Goal: Information Seeking & Learning: Learn about a topic

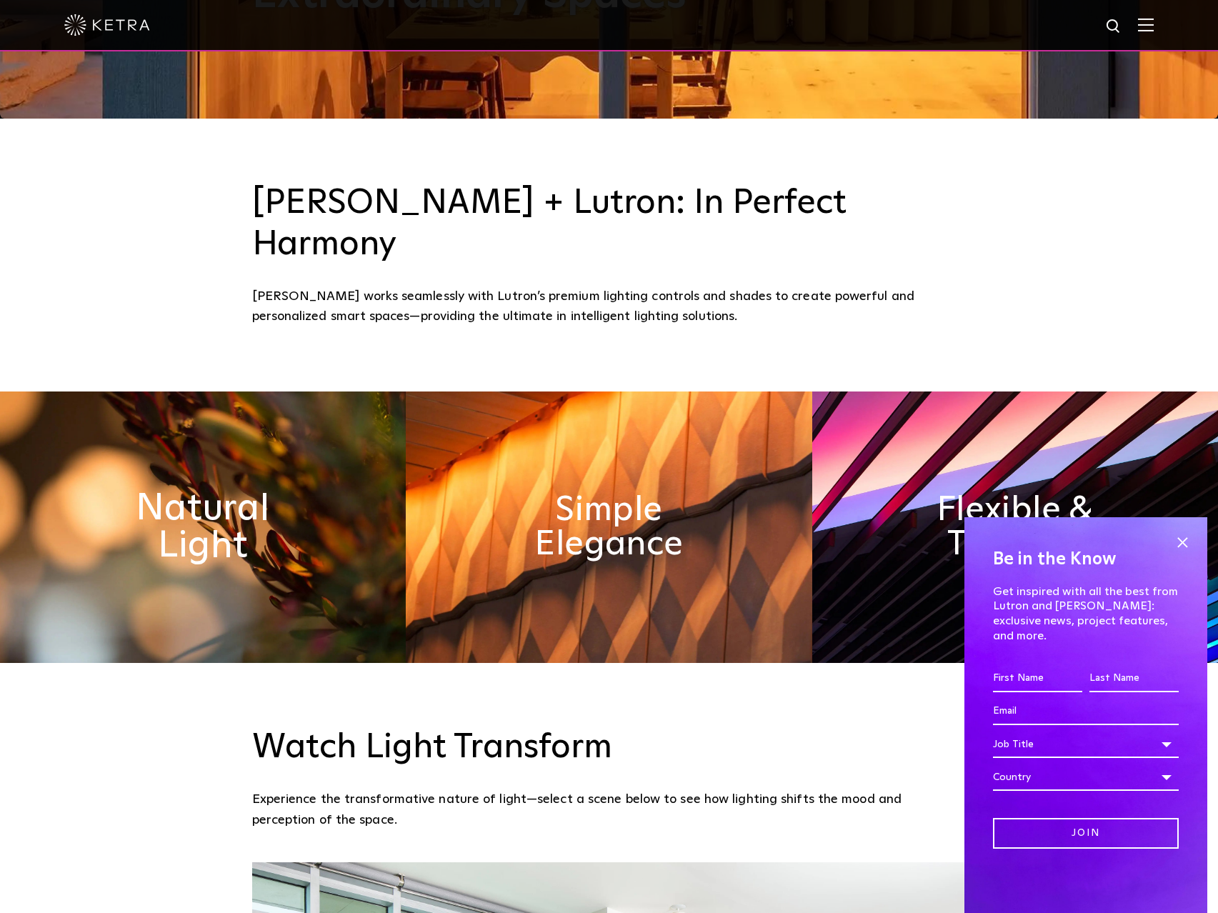
scroll to position [857, 0]
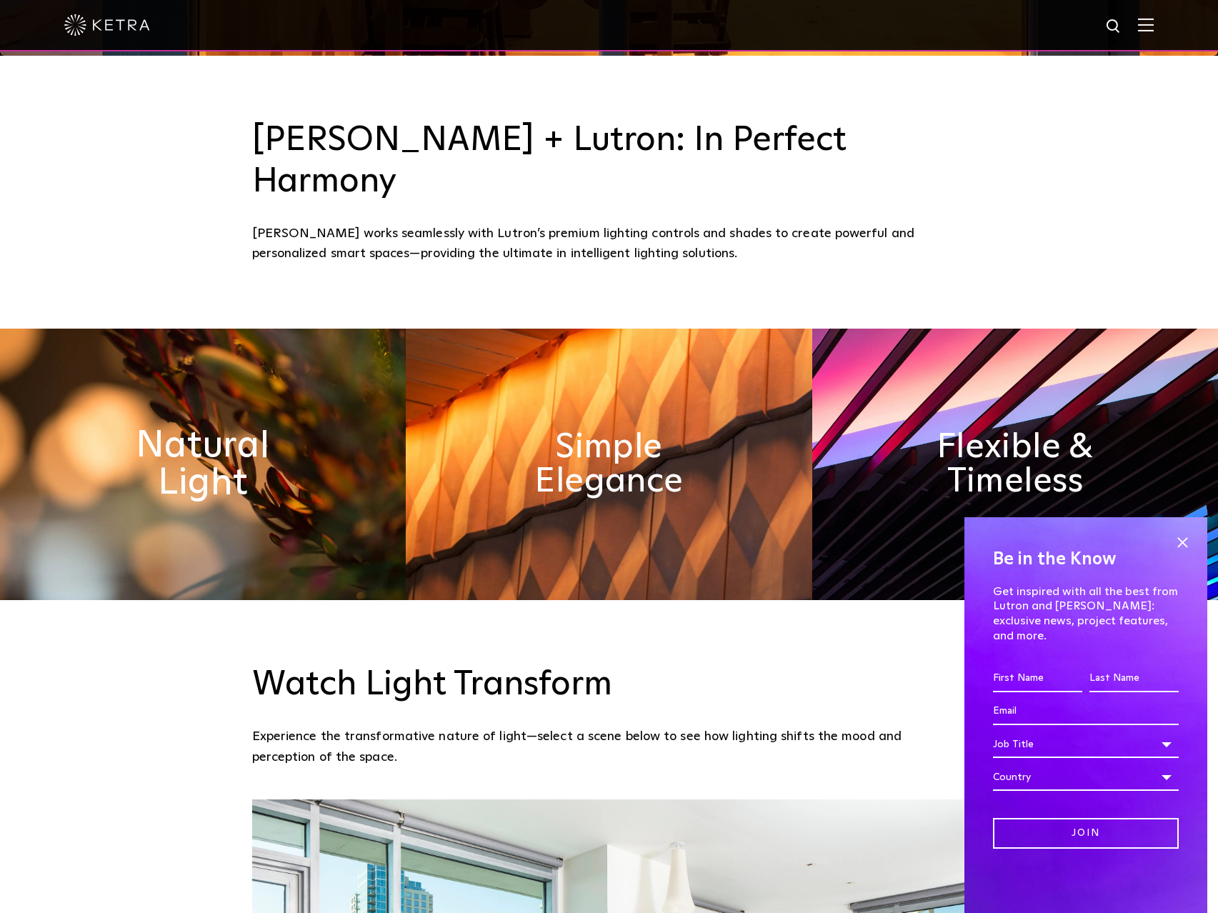
click at [247, 427] on h2 "Natural Light" at bounding box center [202, 464] width 221 height 75
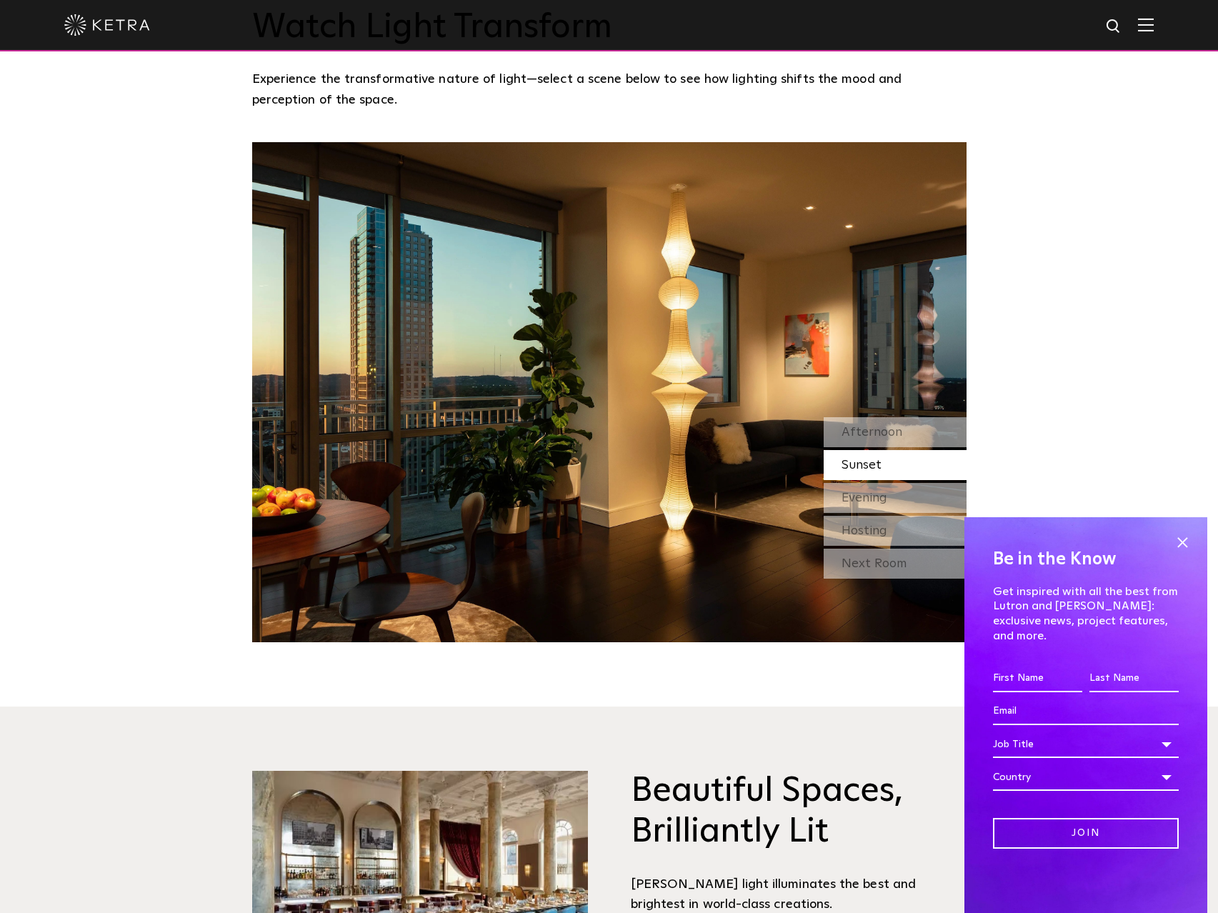
scroll to position [1715, 0]
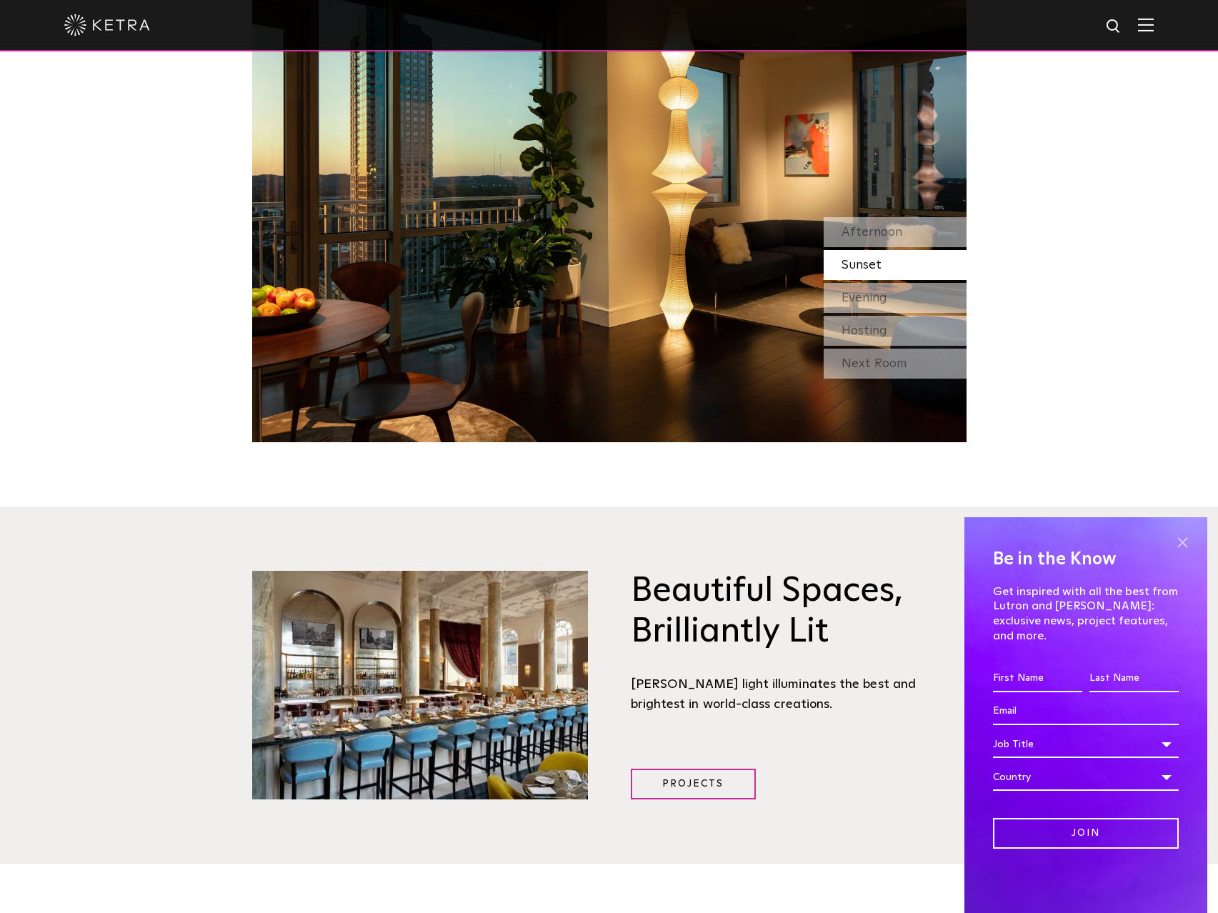
click at [1182, 553] on span at bounding box center [1182, 542] width 21 height 21
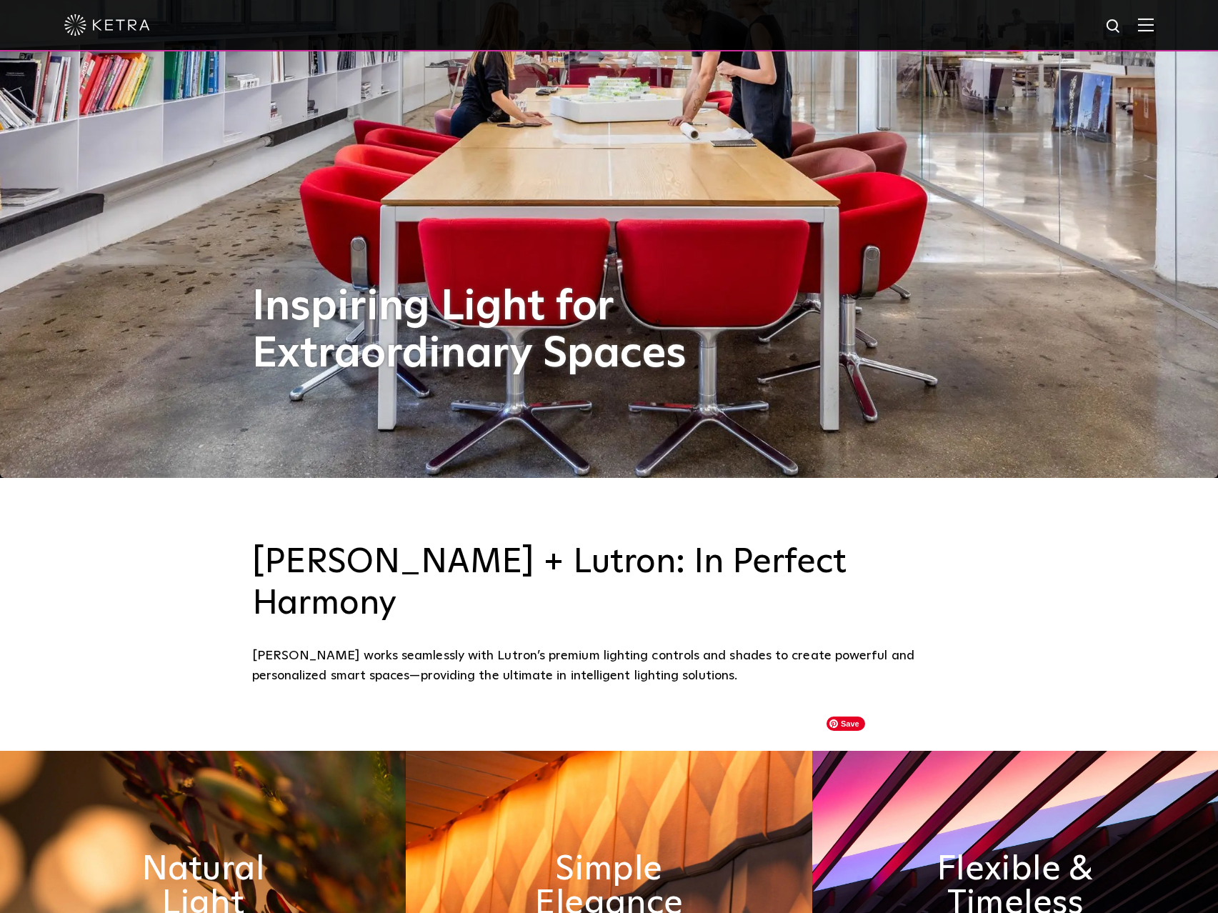
scroll to position [286, 0]
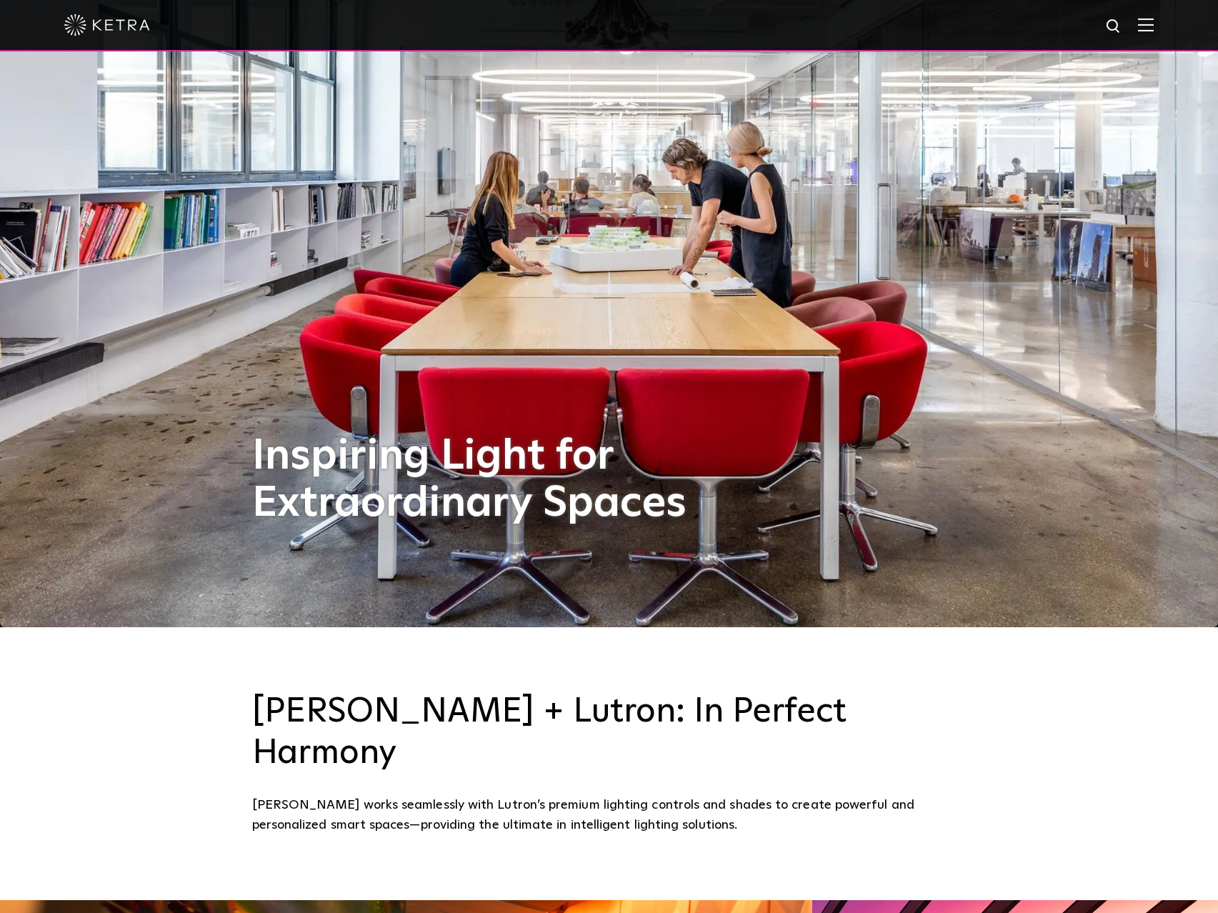
click at [1151, 24] on img at bounding box center [1146, 25] width 16 height 14
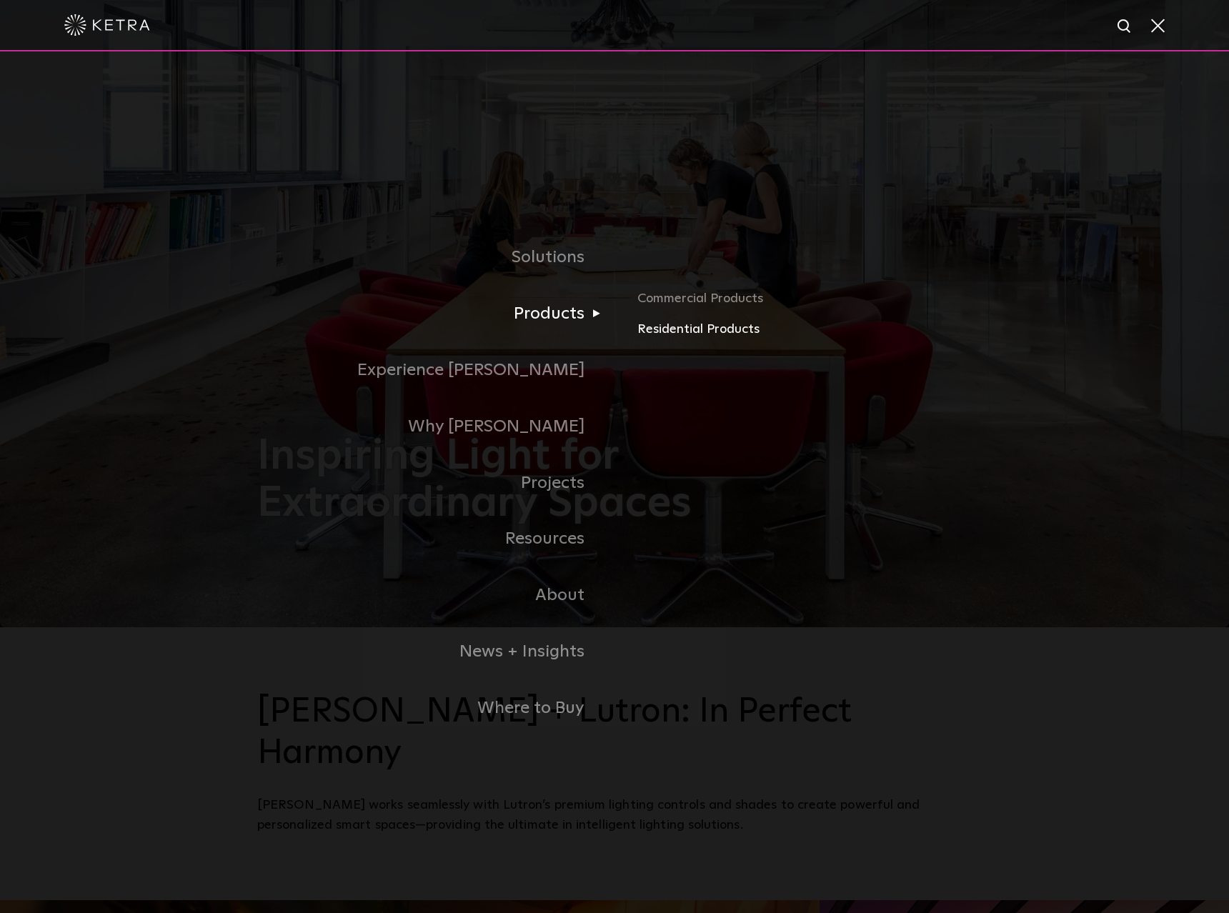
click at [714, 331] on link "Residential Products" at bounding box center [804, 329] width 334 height 21
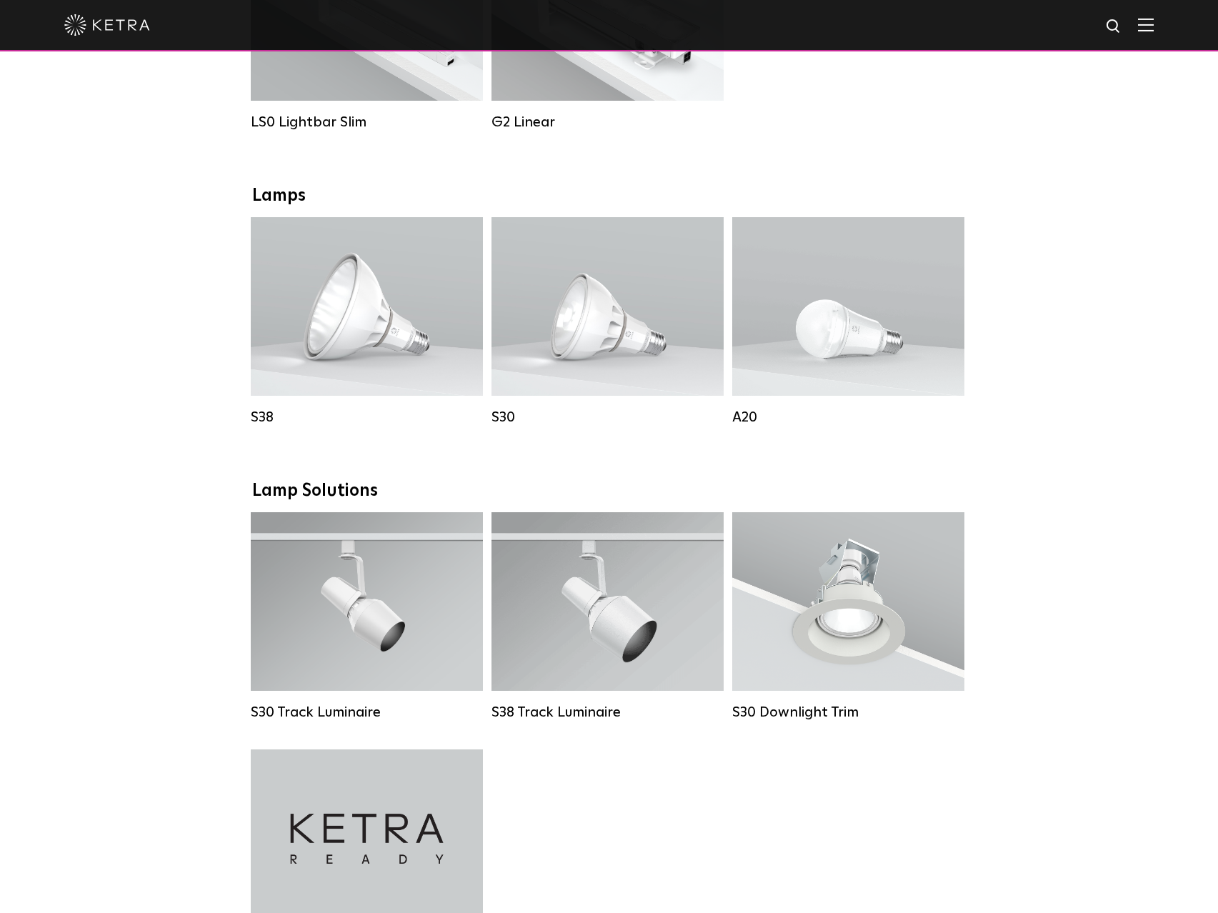
scroll to position [714, 0]
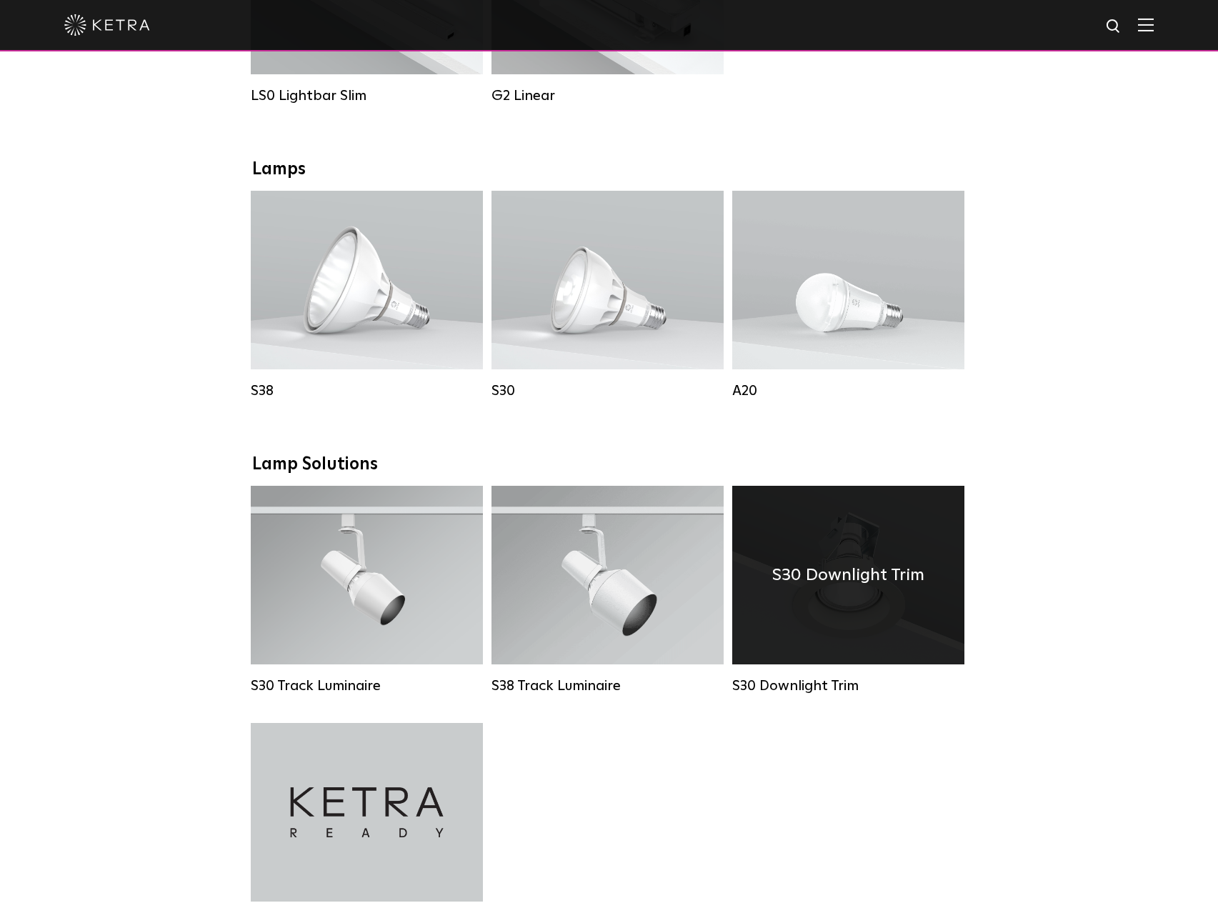
click at [863, 584] on h4 "S30 Downlight Trim" at bounding box center [848, 575] width 152 height 27
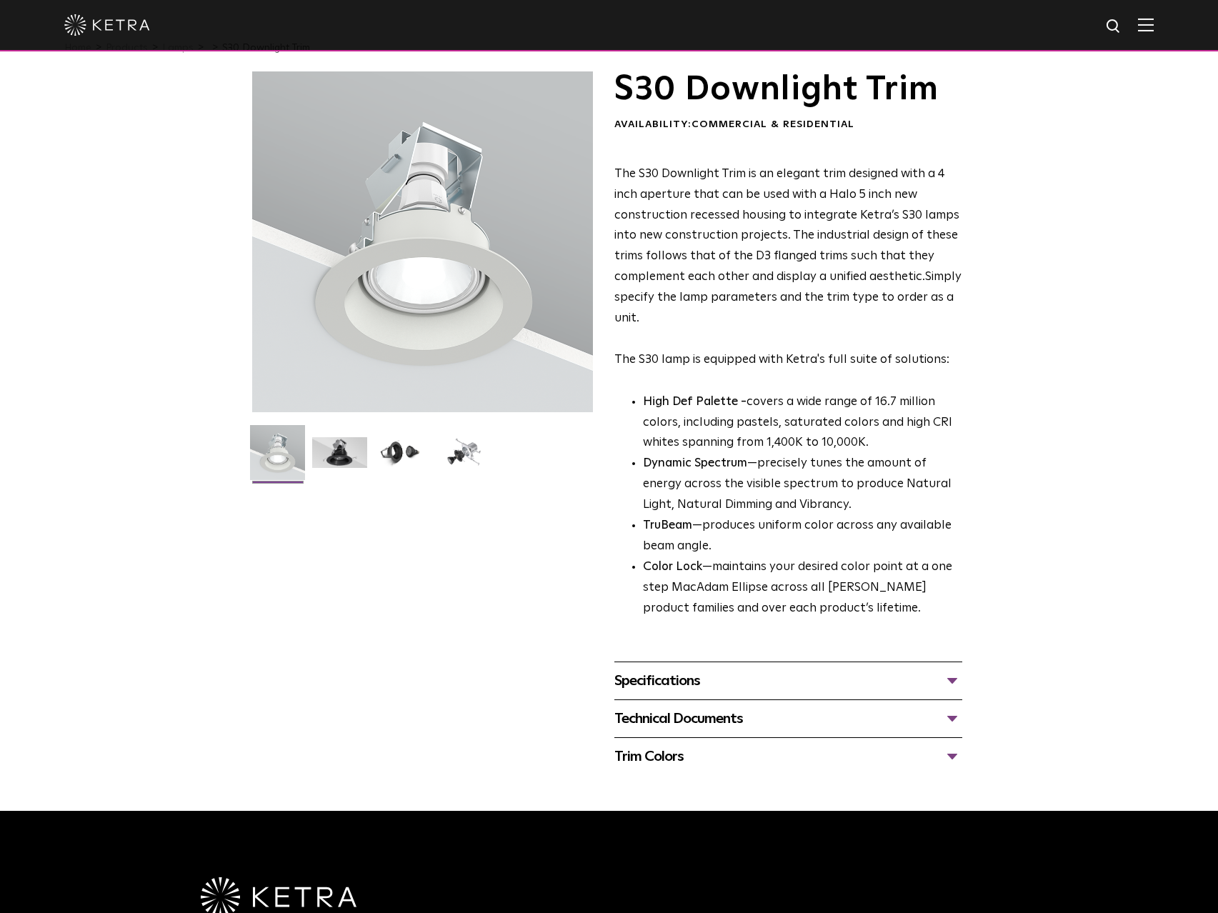
scroll to position [143, 0]
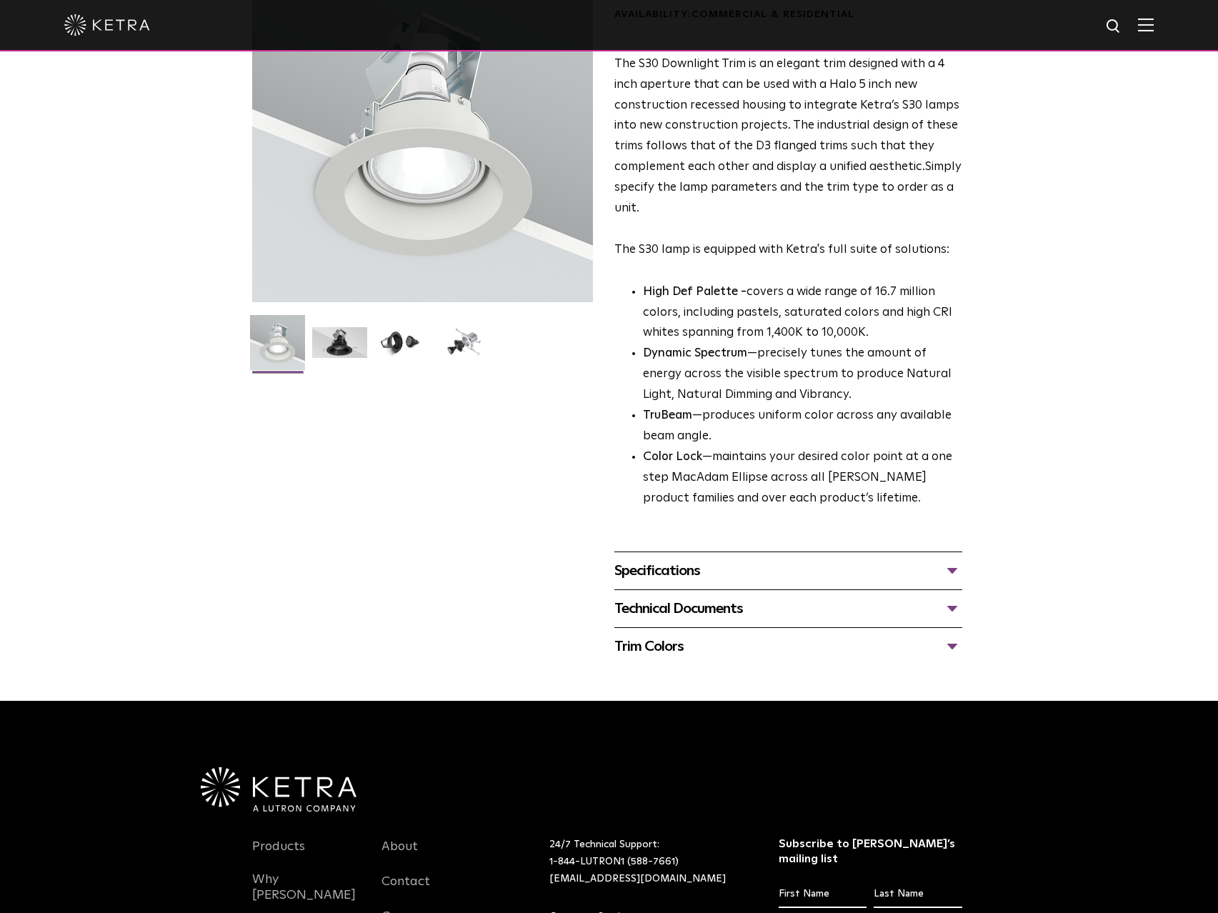
click at [942, 568] on div "Specifications" at bounding box center [788, 570] width 348 height 23
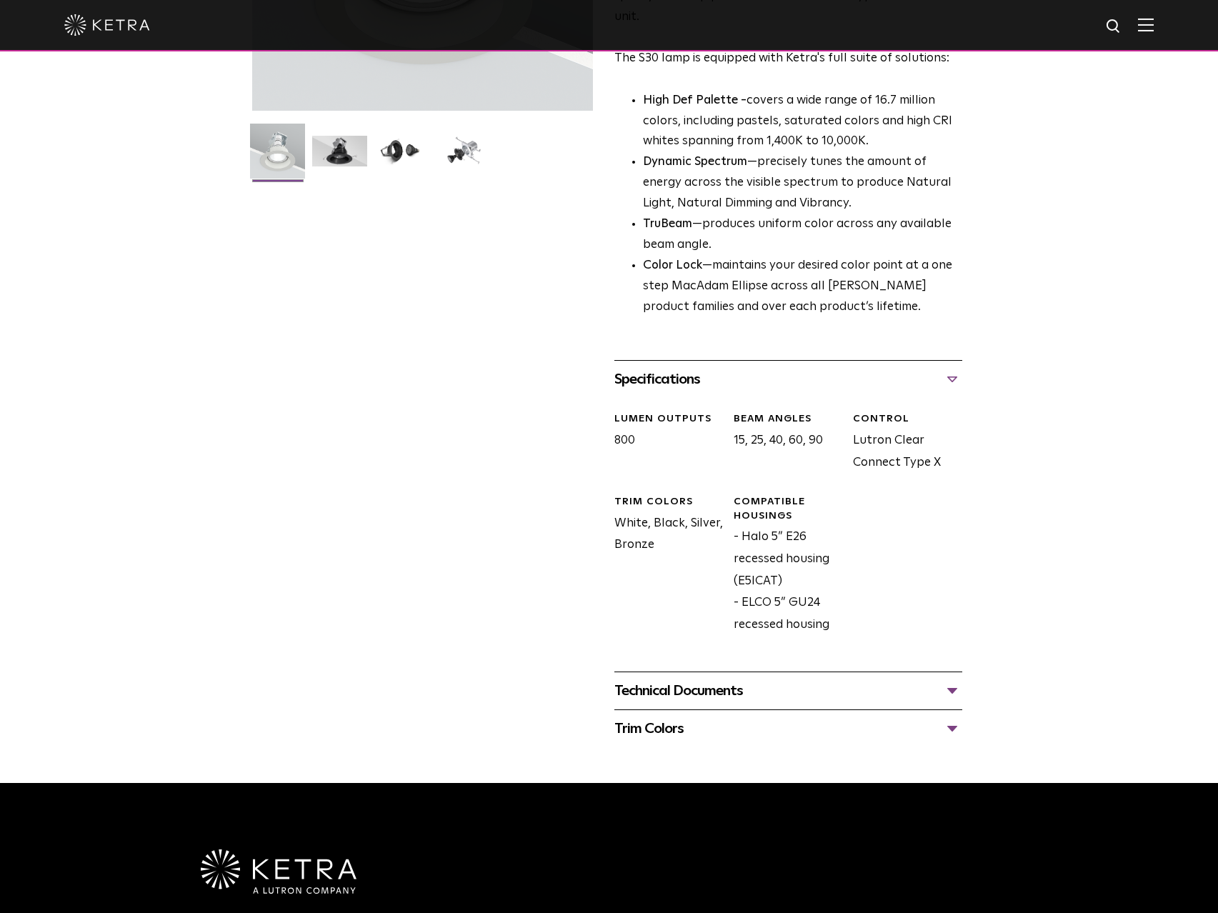
scroll to position [357, 0]
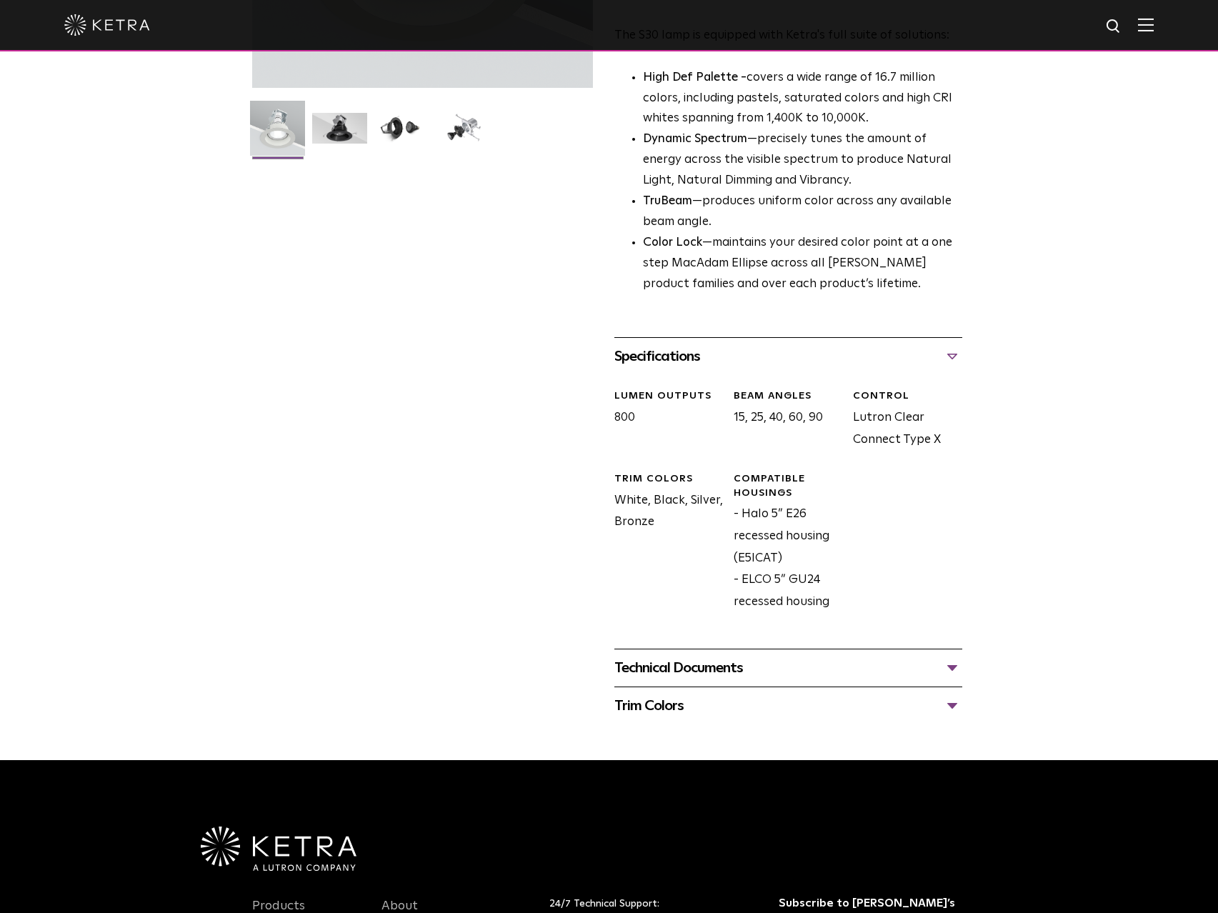
click at [946, 672] on div "Technical Documents" at bounding box center [788, 668] width 348 height 23
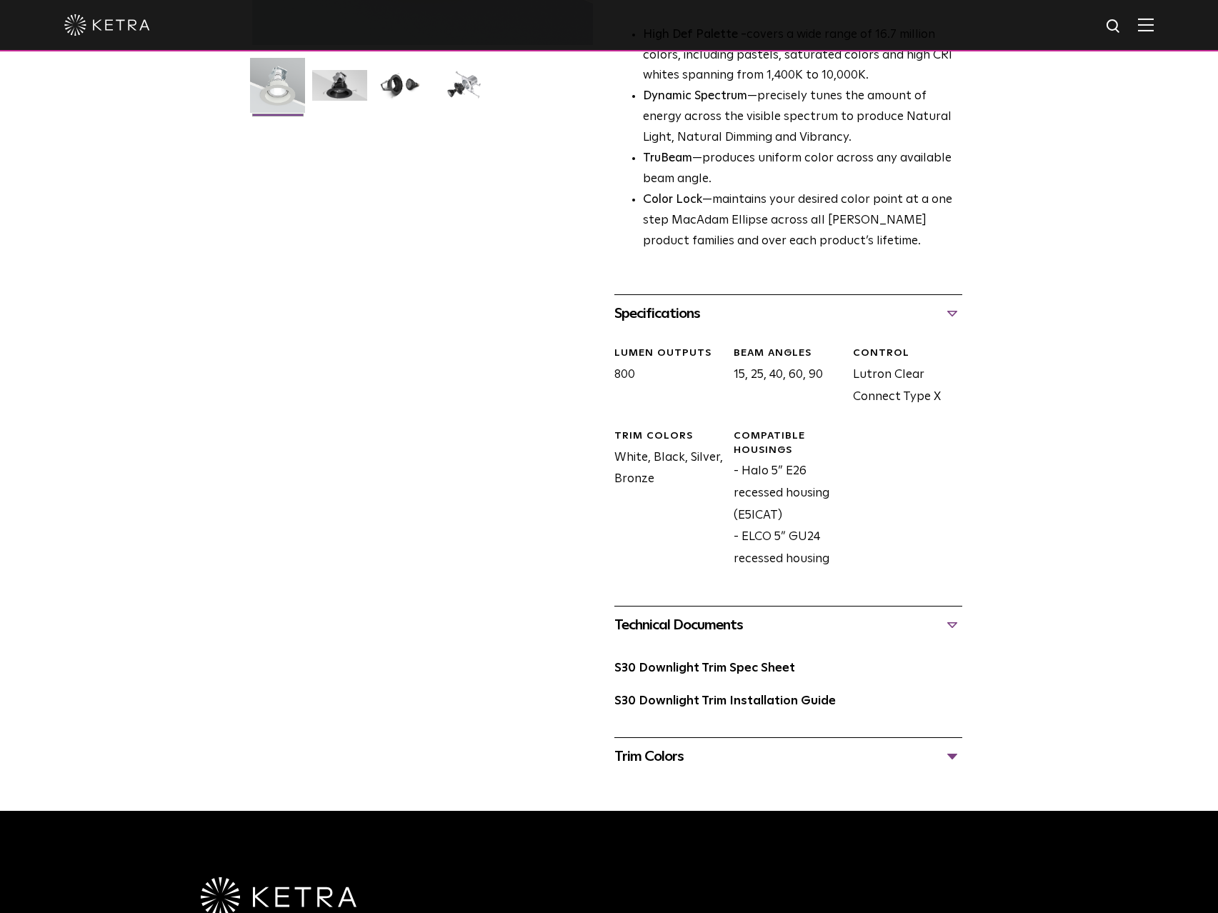
scroll to position [500, 0]
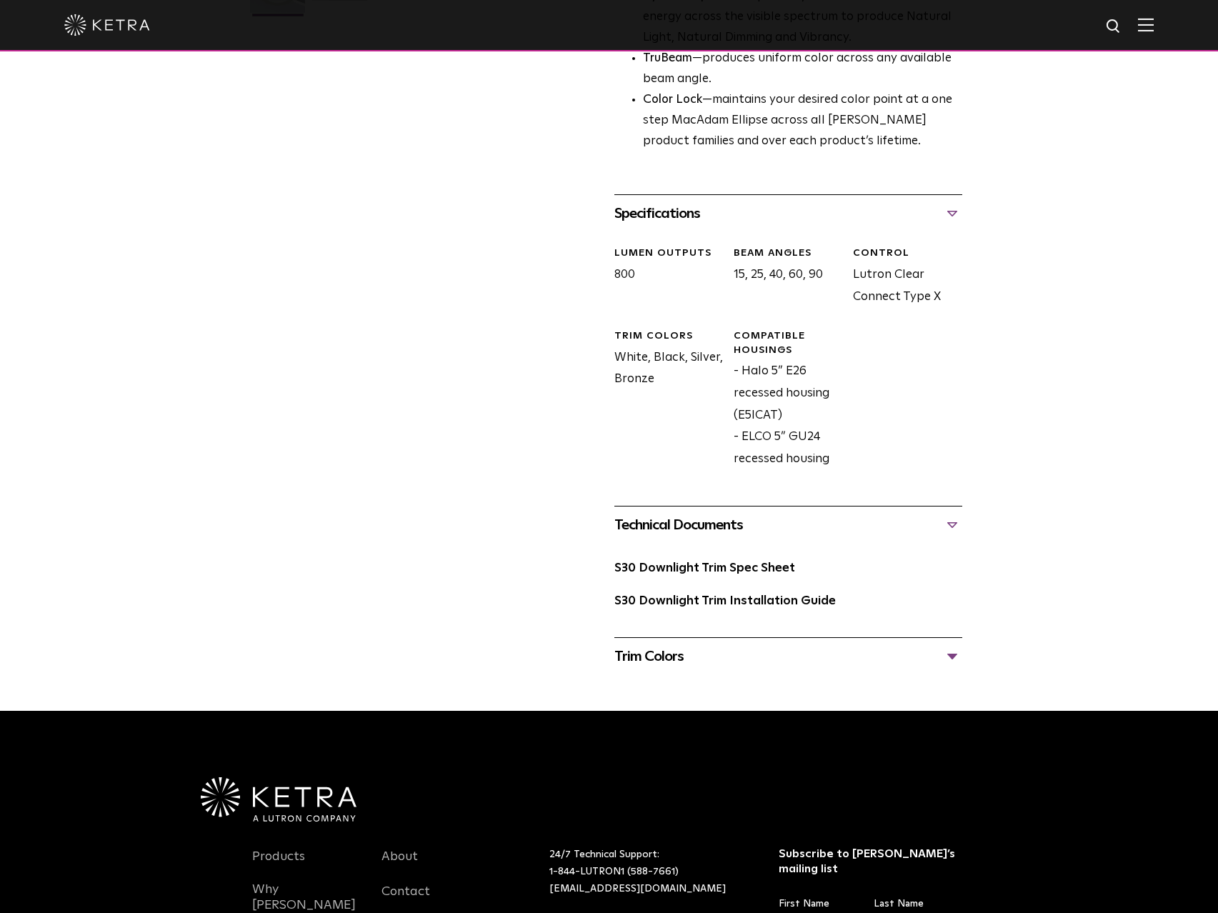
click at [951, 662] on div "Trim Colors" at bounding box center [788, 656] width 348 height 23
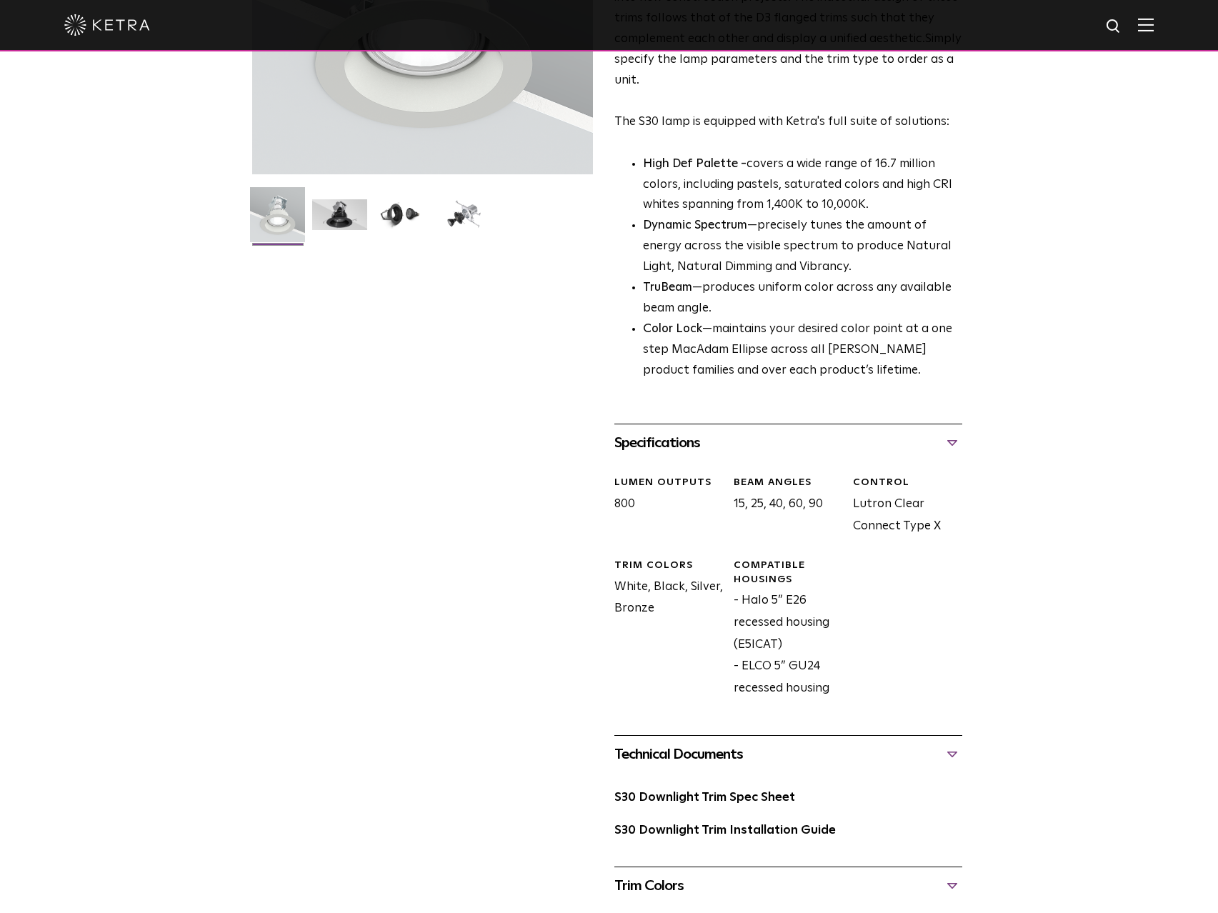
scroll to position [0, 0]
